Goal: Task Accomplishment & Management: Manage account settings

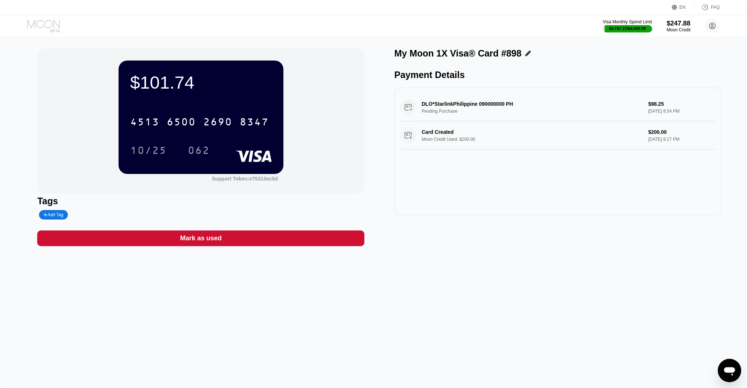
click at [44, 27] on icon at bounding box center [44, 26] width 34 height 13
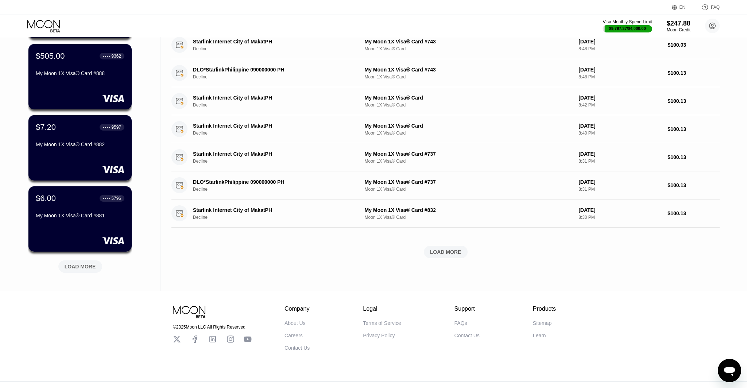
scroll to position [201, 0]
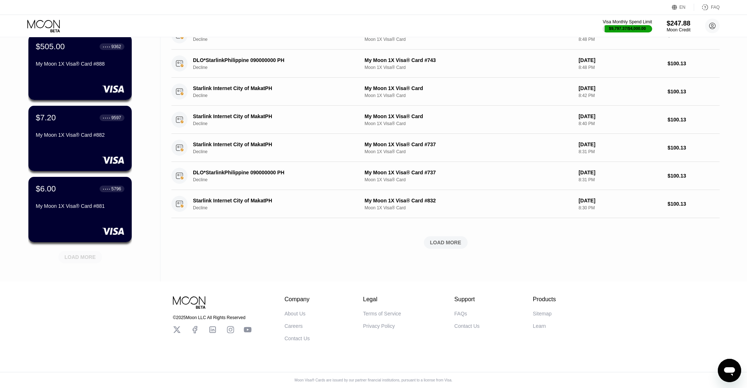
click at [84, 251] on div "LOAD MORE" at bounding box center [80, 257] width 44 height 12
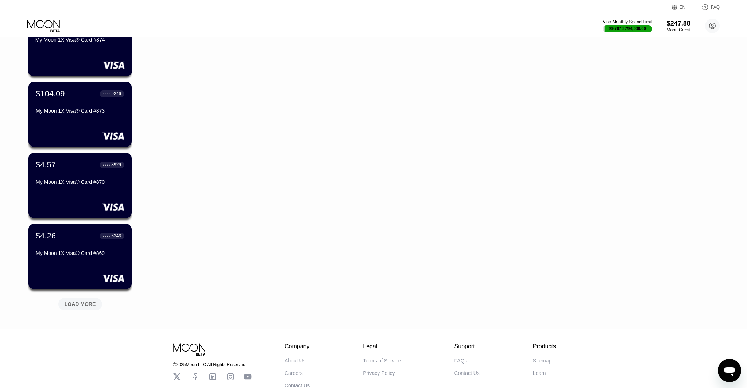
scroll to position [556, 0]
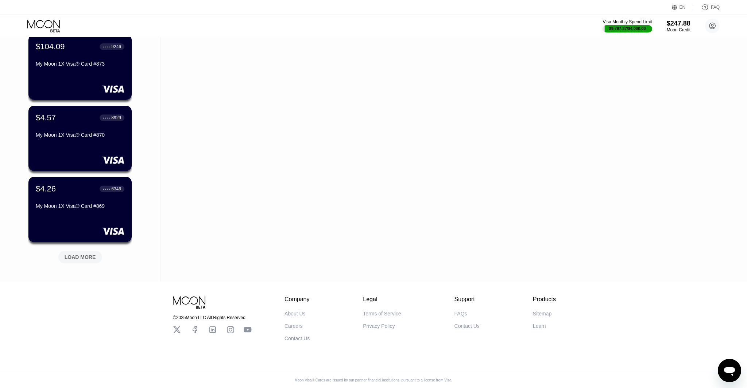
click at [84, 257] on div "LOAD MORE" at bounding box center [80, 257] width 31 height 7
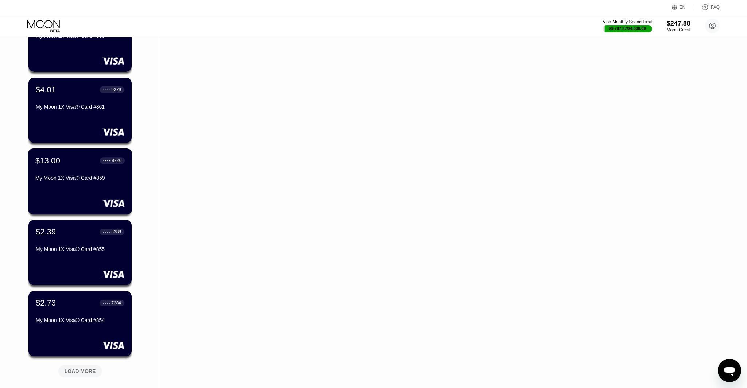
scroll to position [784, 0]
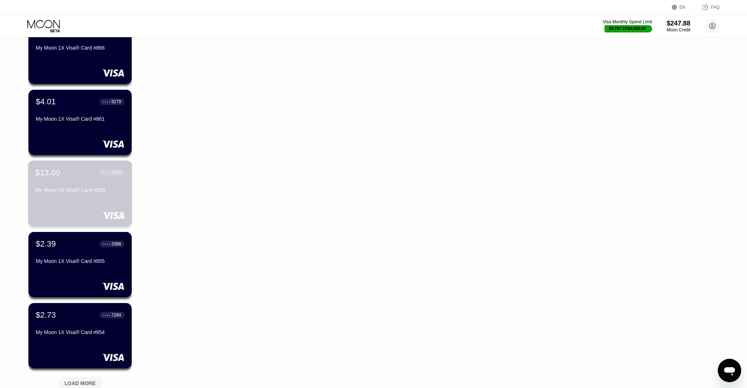
click at [87, 198] on div "$13.00 ● ● ● ● 9226 My Moon 1X Visa® Card #859" at bounding box center [80, 193] width 104 height 66
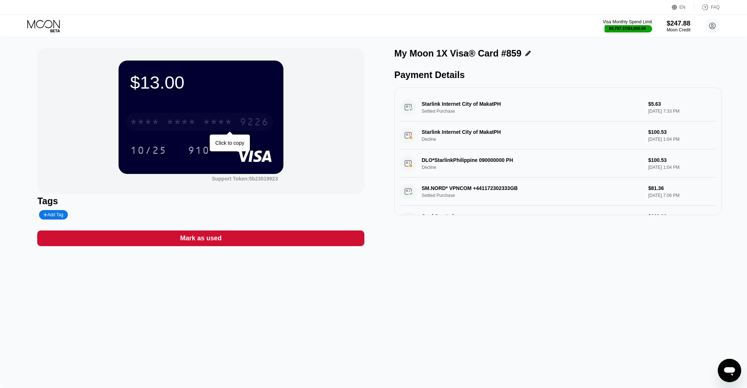
click at [192, 118] on div "* * * *" at bounding box center [181, 123] width 29 height 12
